Goal: Download file/media

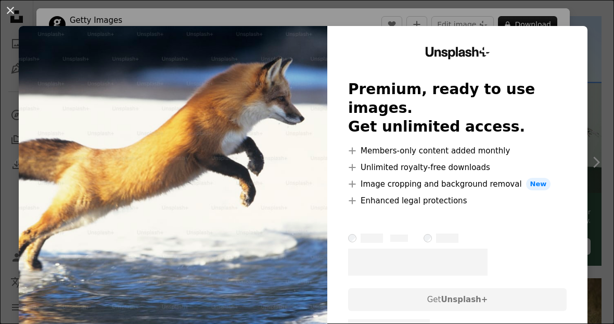
scroll to position [238, 0]
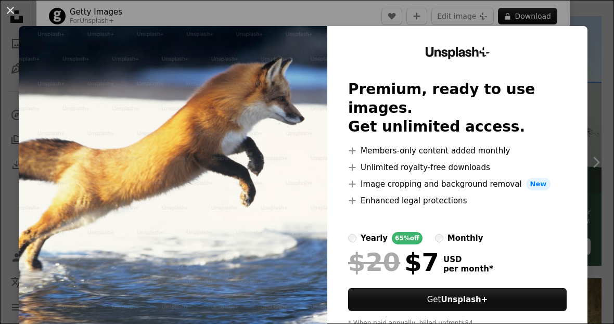
click at [9, 7] on button "An X shape" at bounding box center [10, 10] width 12 height 12
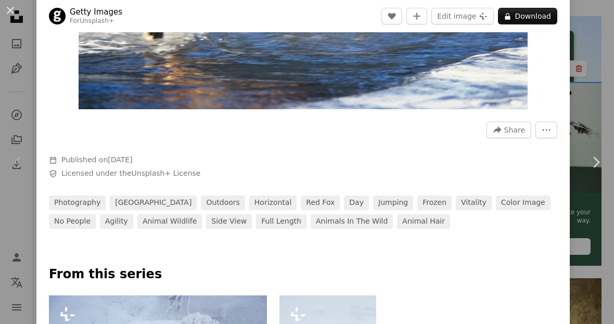
click at [582, 212] on link "Chevron right" at bounding box center [596, 162] width 36 height 100
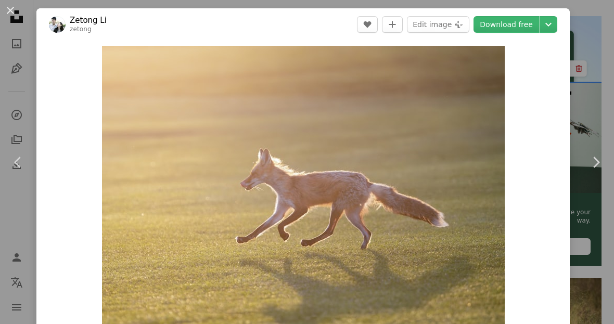
click at [10, 171] on icon "Chevron left" at bounding box center [18, 162] width 17 height 17
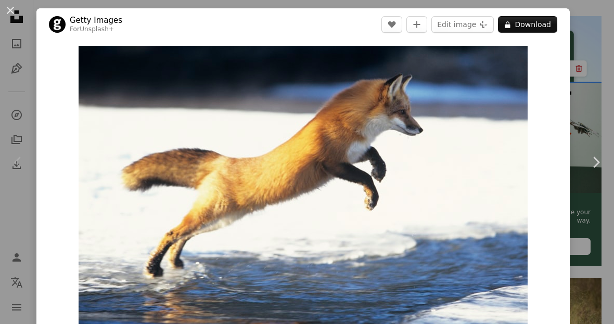
click at [6, 8] on button "An X shape" at bounding box center [10, 10] width 12 height 12
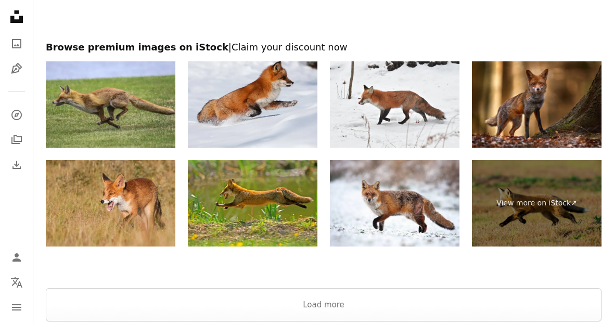
scroll to position [1456, 0]
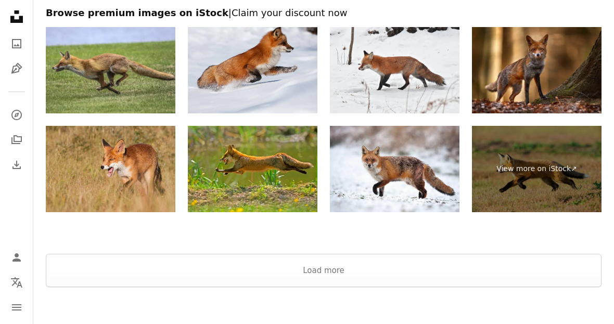
click at [535, 264] on button "Load more" at bounding box center [324, 270] width 556 height 33
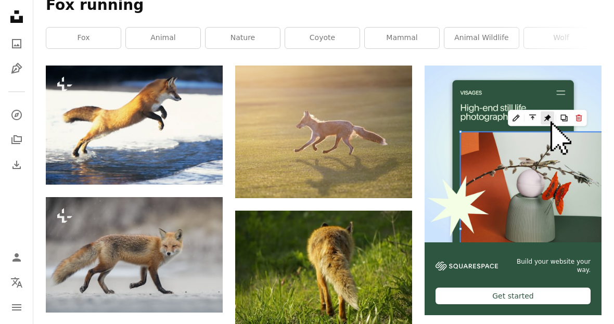
scroll to position [0, 0]
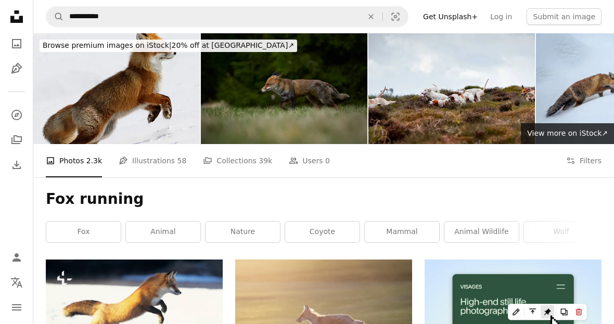
click at [72, 233] on link "fox" at bounding box center [83, 232] width 74 height 21
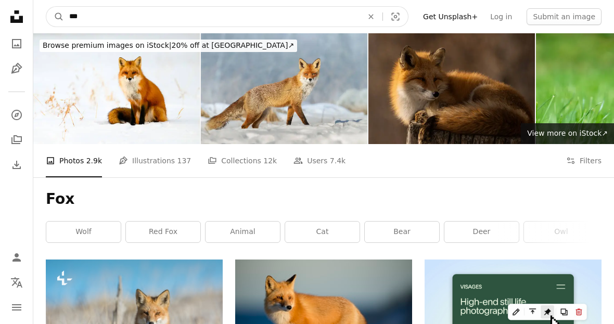
click at [223, 13] on input "***" at bounding box center [212, 17] width 296 height 20
type input "**********"
click at [55, 17] on button "A magnifying glass" at bounding box center [55, 17] width 18 height 20
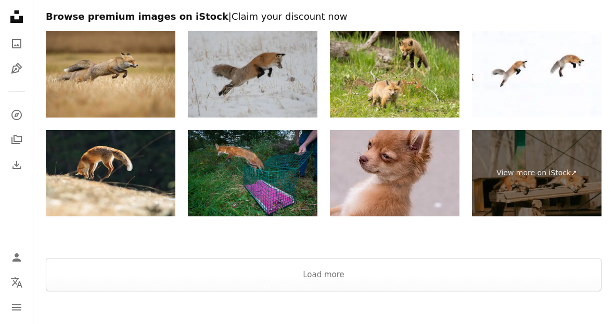
scroll to position [1600, 0]
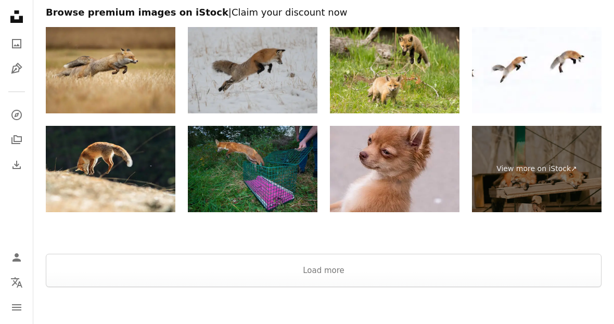
click at [371, 273] on button "Load more" at bounding box center [324, 270] width 556 height 33
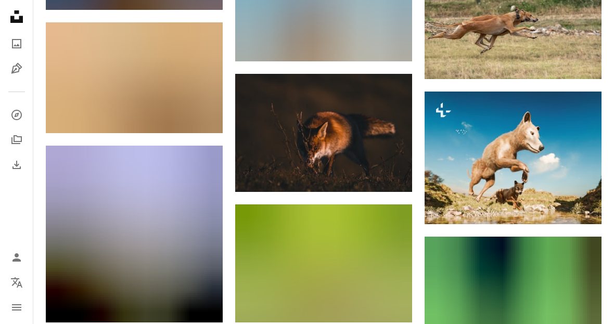
scroll to position [8026, 0]
